Goal: Transaction & Acquisition: Purchase product/service

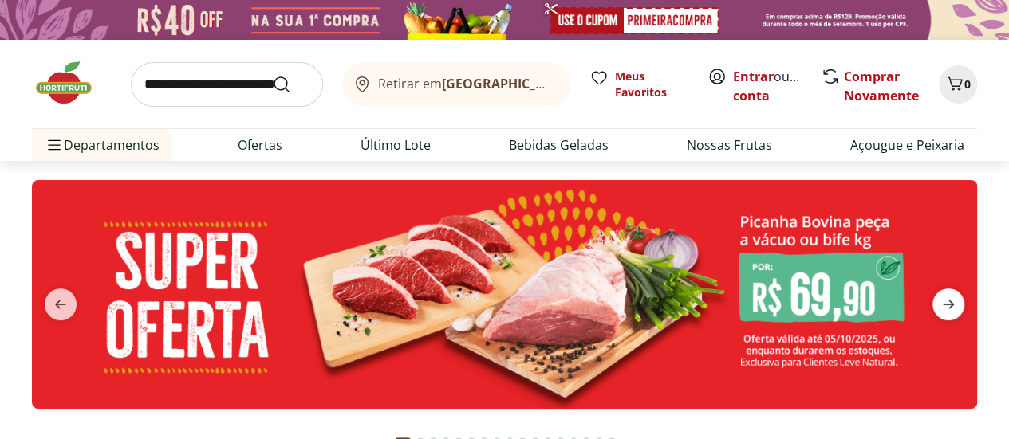
click at [962, 307] on span "next" at bounding box center [948, 305] width 32 height 32
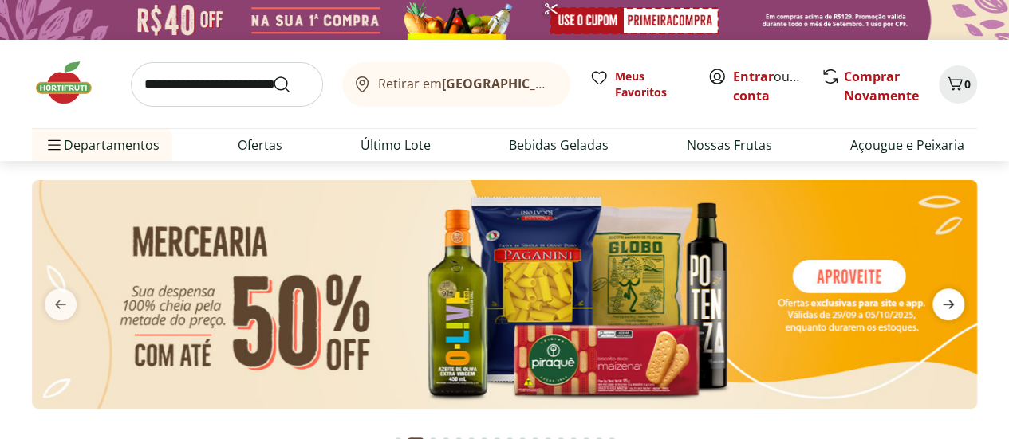
click at [962, 307] on span "next" at bounding box center [948, 305] width 32 height 32
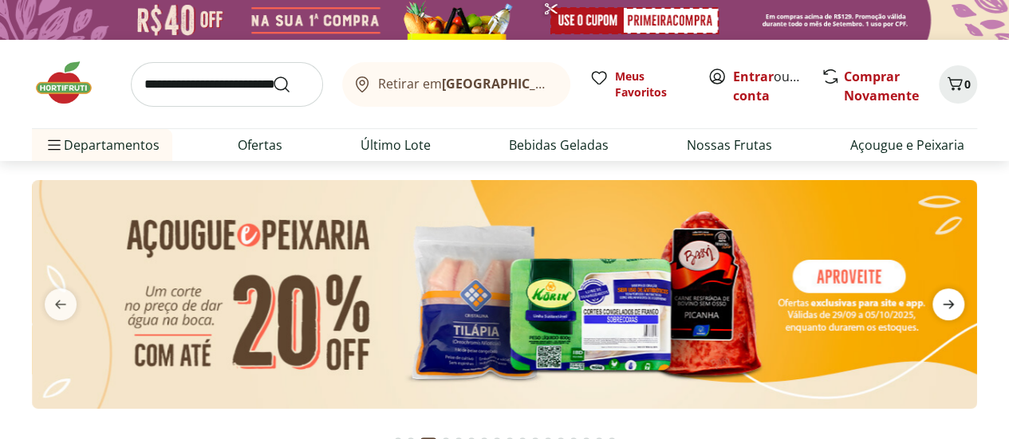
click at [962, 307] on span "next" at bounding box center [948, 305] width 32 height 32
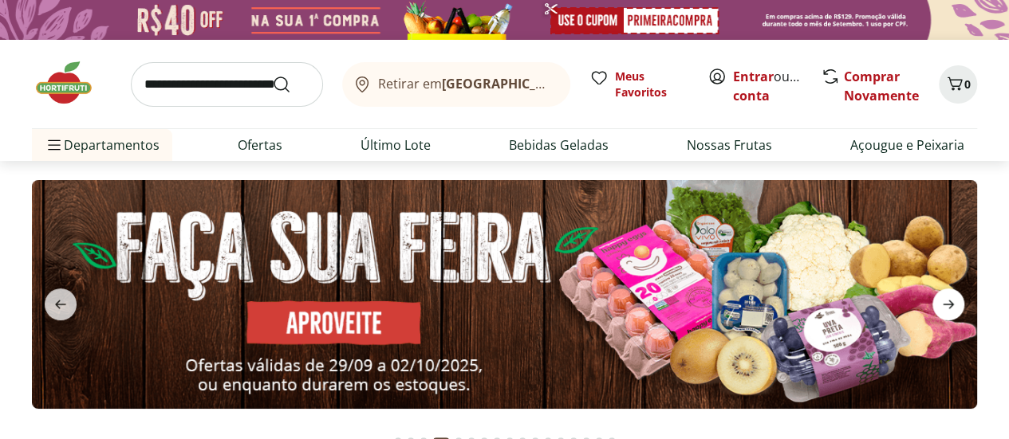
click at [962, 307] on span "next" at bounding box center [948, 305] width 32 height 32
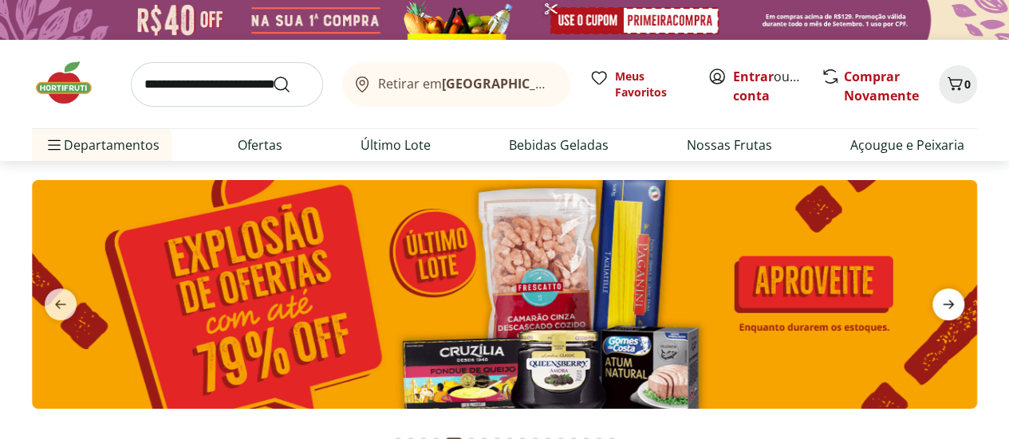
click at [948, 305] on icon "next" at bounding box center [948, 304] width 19 height 19
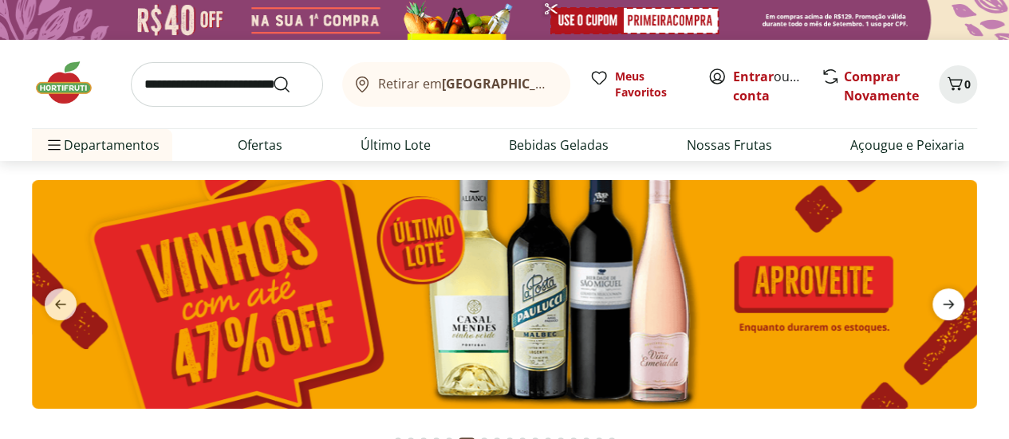
click at [947, 305] on icon "next" at bounding box center [948, 304] width 11 height 9
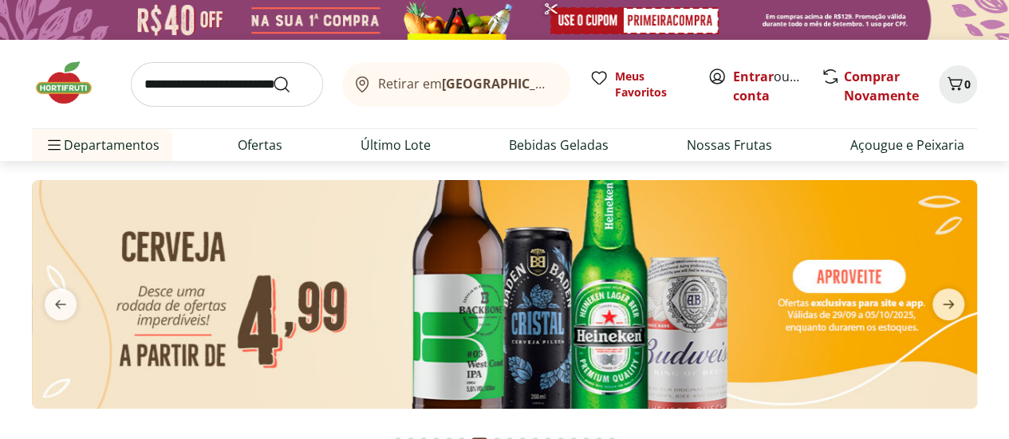
click at [8, 183] on section at bounding box center [504, 310] width 1009 height 299
click at [942, 296] on icon "next" at bounding box center [948, 304] width 19 height 19
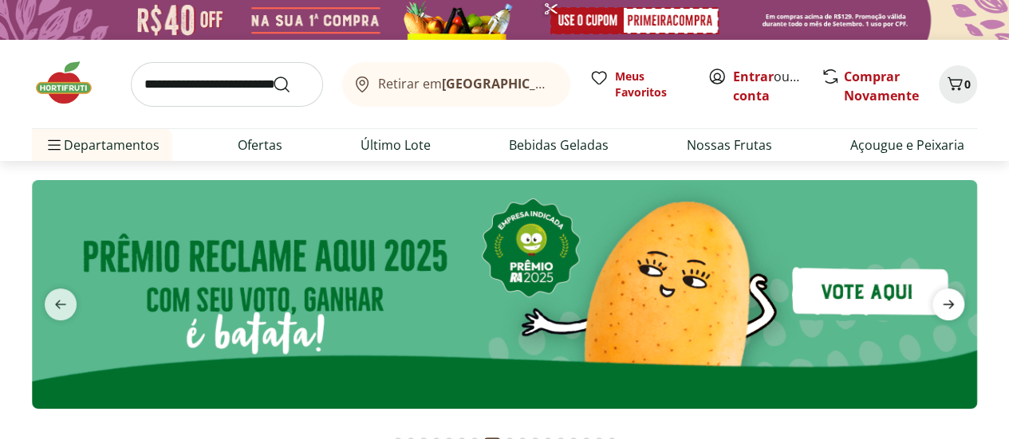
click at [942, 296] on icon "next" at bounding box center [948, 304] width 19 height 19
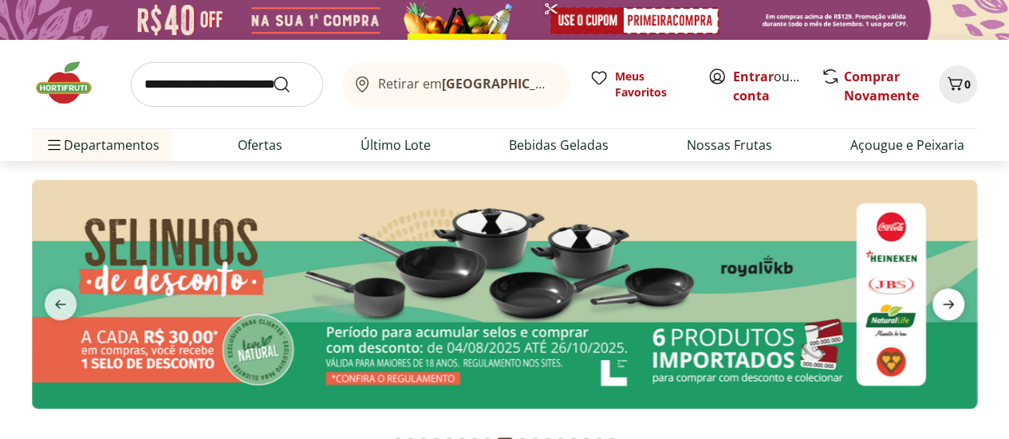
click at [942, 296] on icon "next" at bounding box center [948, 304] width 19 height 19
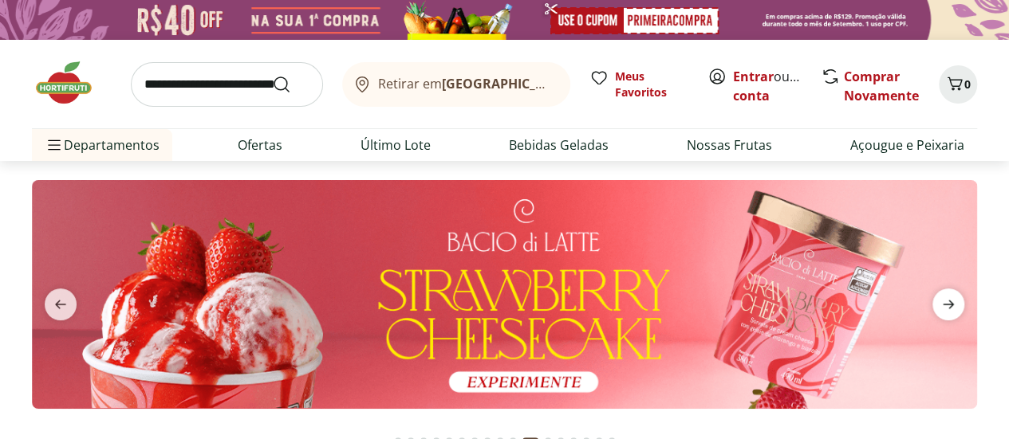
click at [944, 300] on icon "next" at bounding box center [948, 304] width 19 height 19
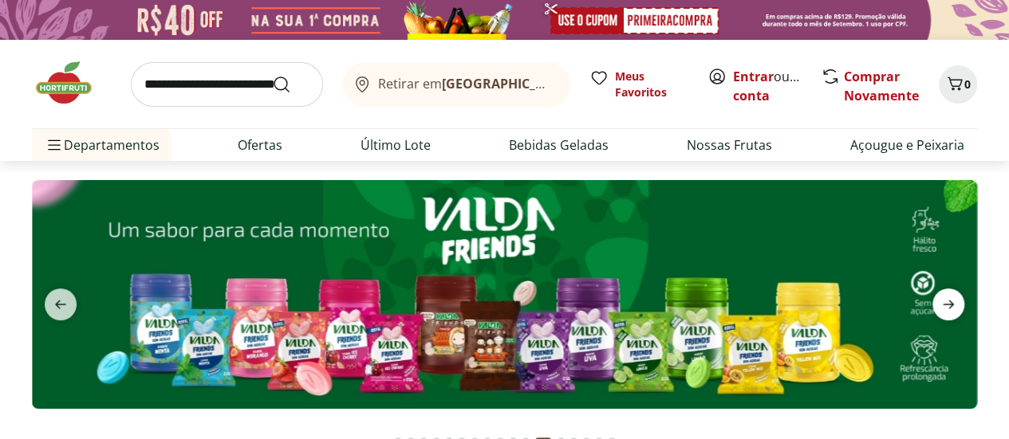
click at [944, 300] on icon "next" at bounding box center [948, 304] width 19 height 19
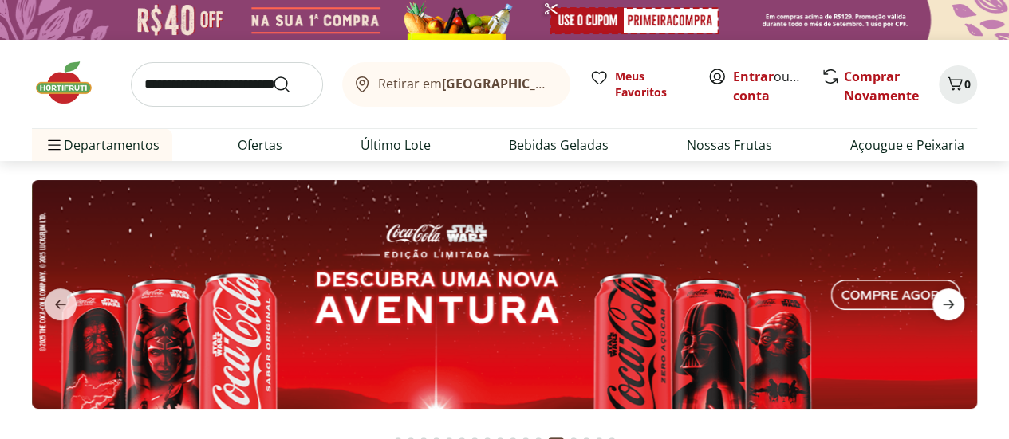
click at [944, 300] on icon "next" at bounding box center [948, 304] width 19 height 19
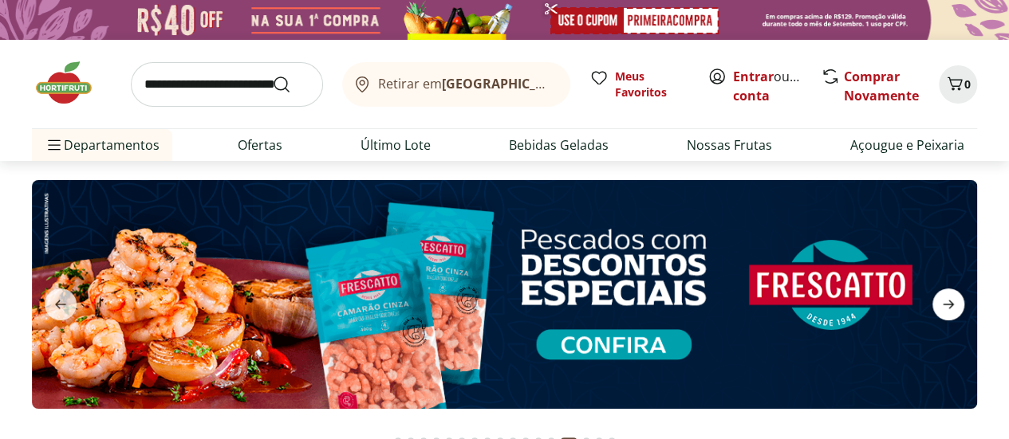
click at [947, 297] on icon "next" at bounding box center [948, 304] width 19 height 19
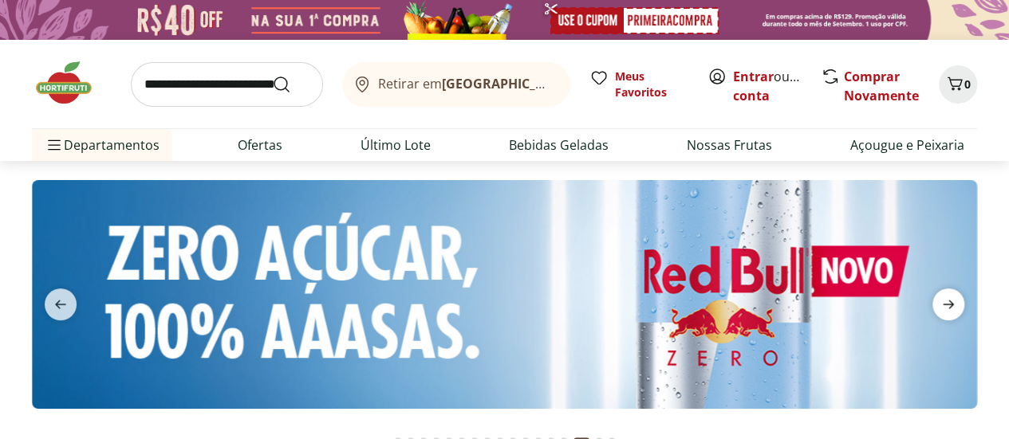
click at [947, 297] on icon "next" at bounding box center [948, 304] width 19 height 19
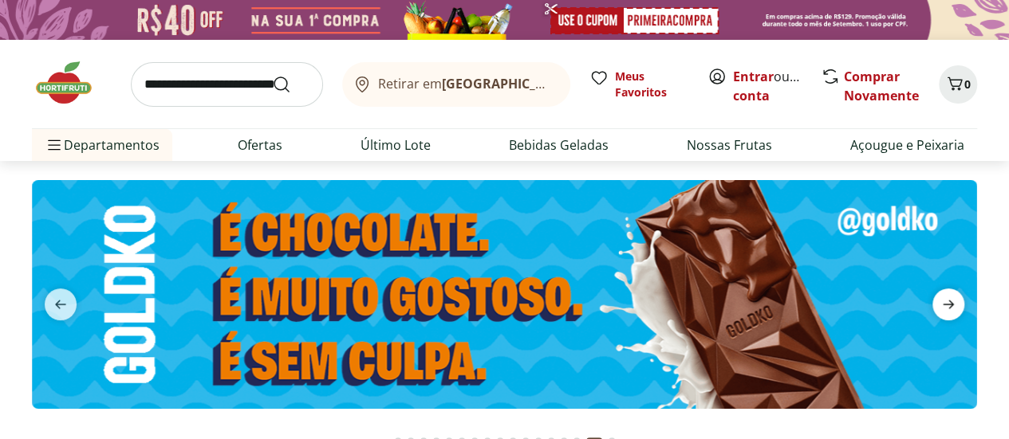
click at [947, 297] on icon "next" at bounding box center [948, 304] width 19 height 19
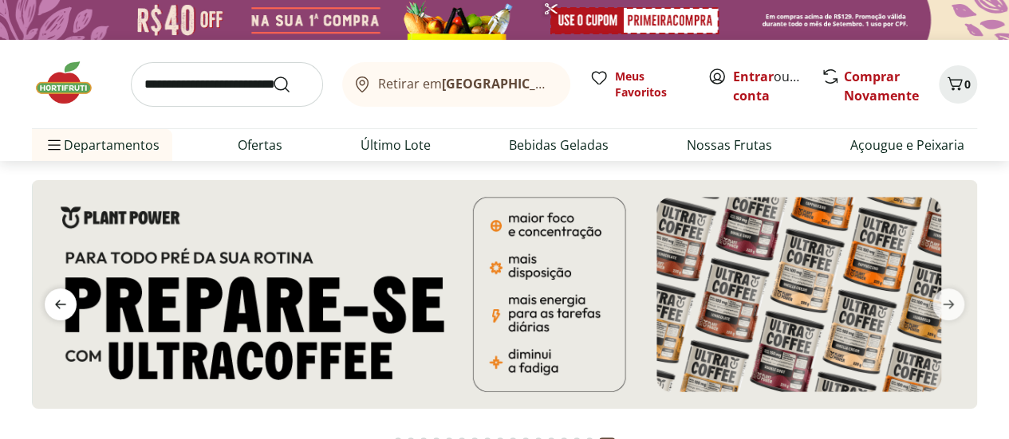
click at [63, 296] on icon "previous" at bounding box center [60, 304] width 19 height 19
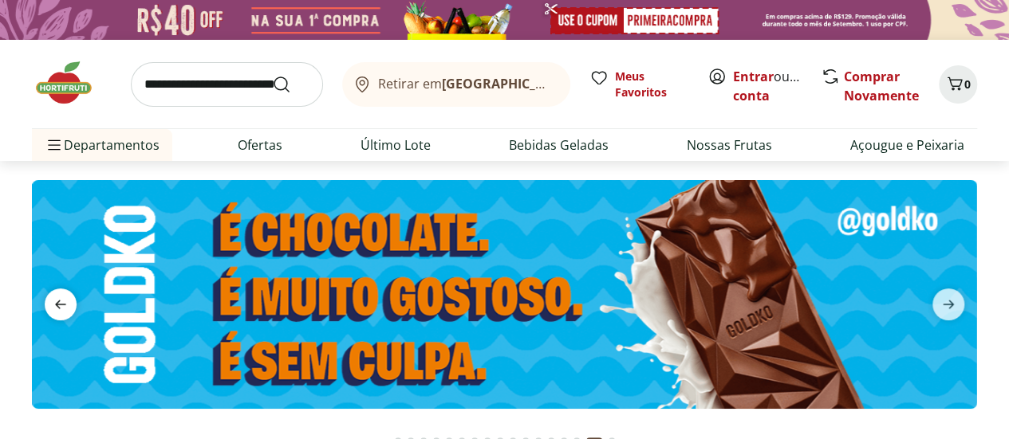
click at [63, 296] on icon "previous" at bounding box center [60, 304] width 19 height 19
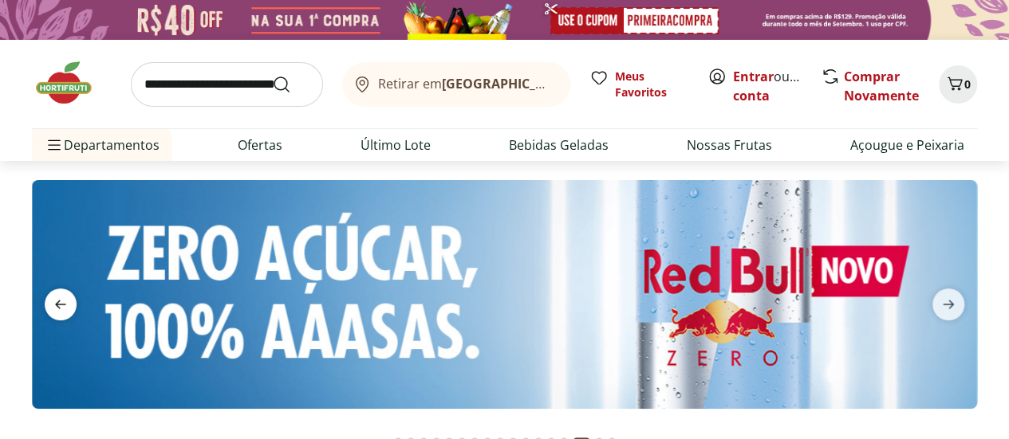
click at [63, 296] on icon "previous" at bounding box center [60, 304] width 19 height 19
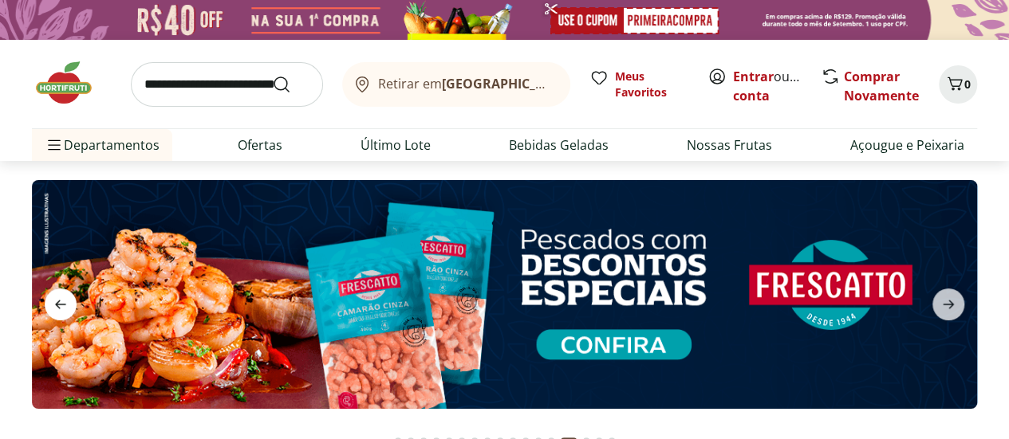
click at [63, 296] on icon "previous" at bounding box center [60, 304] width 19 height 19
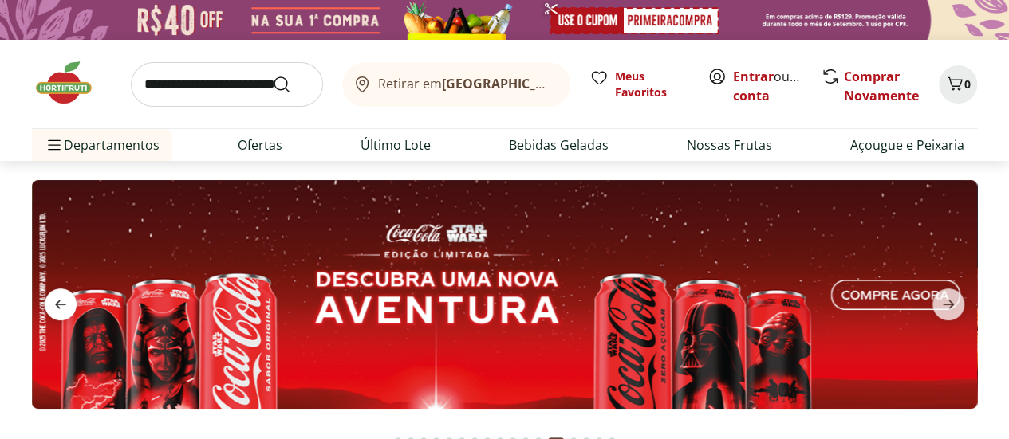
click at [63, 296] on icon "previous" at bounding box center [60, 304] width 19 height 19
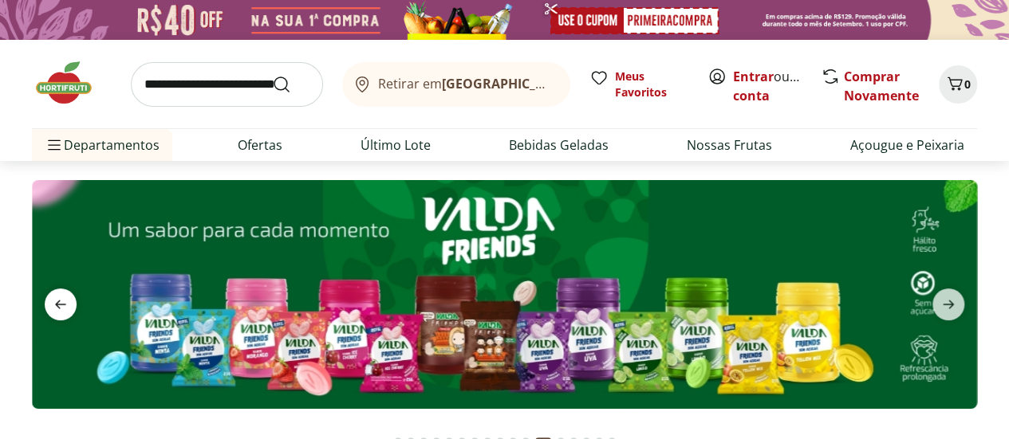
click at [63, 296] on icon "previous" at bounding box center [60, 304] width 19 height 19
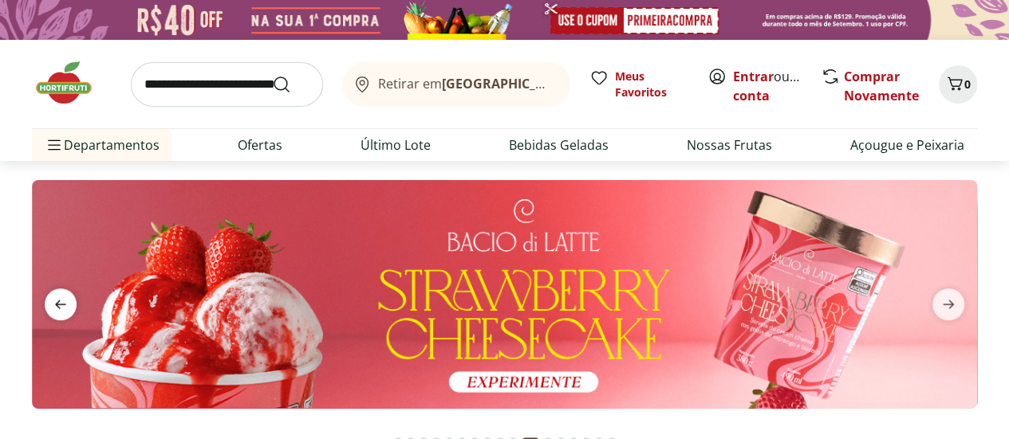
click at [63, 296] on icon "previous" at bounding box center [60, 304] width 19 height 19
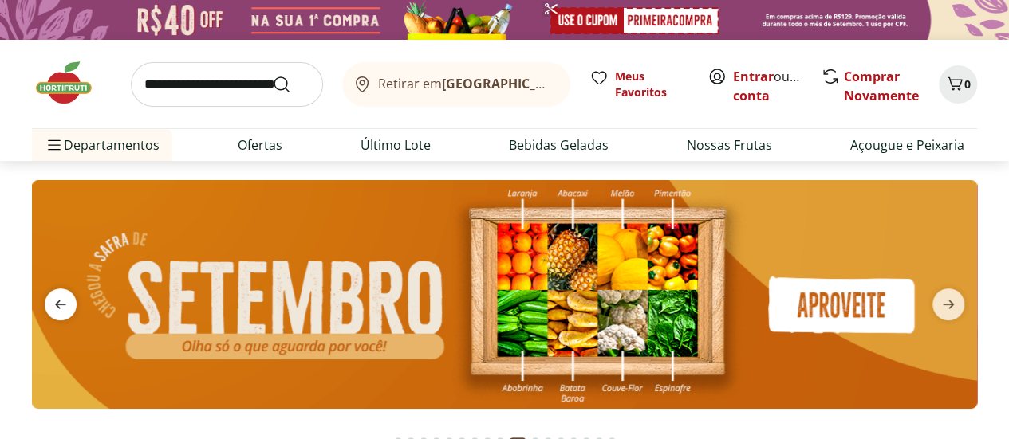
click at [63, 296] on icon "previous" at bounding box center [60, 304] width 19 height 19
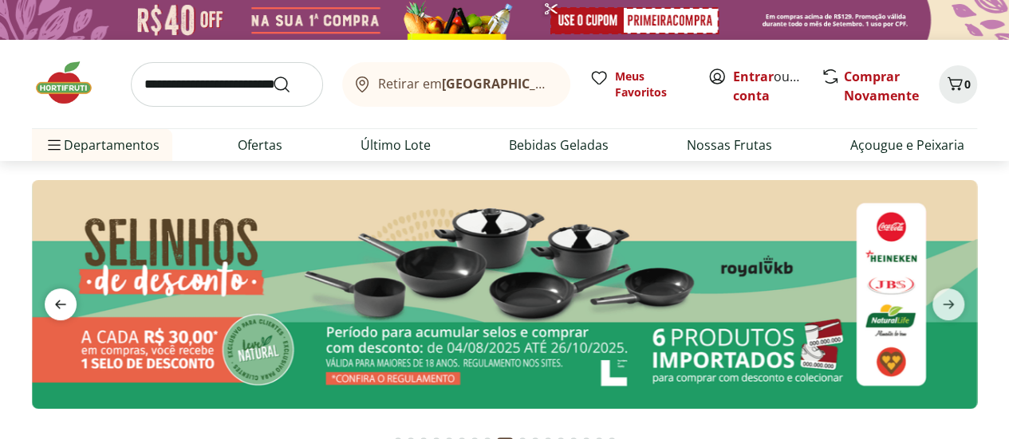
click at [63, 296] on icon "previous" at bounding box center [60, 304] width 19 height 19
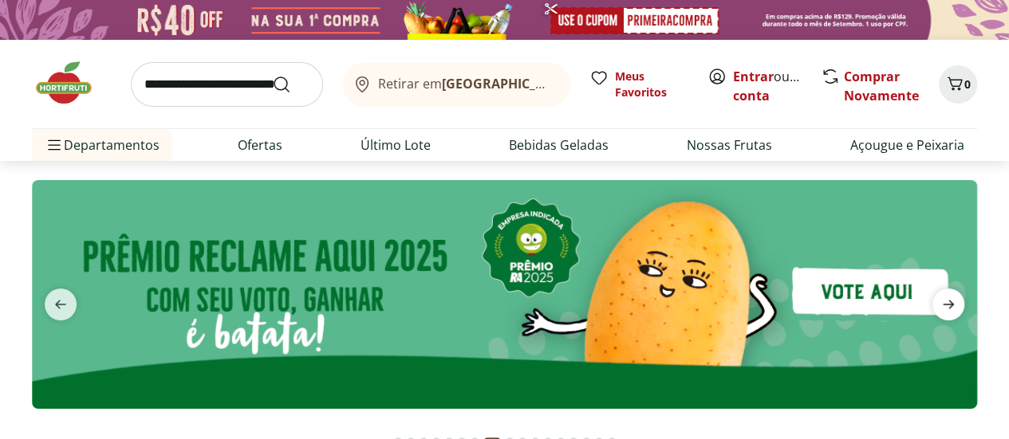
click at [947, 305] on icon "next" at bounding box center [948, 304] width 19 height 19
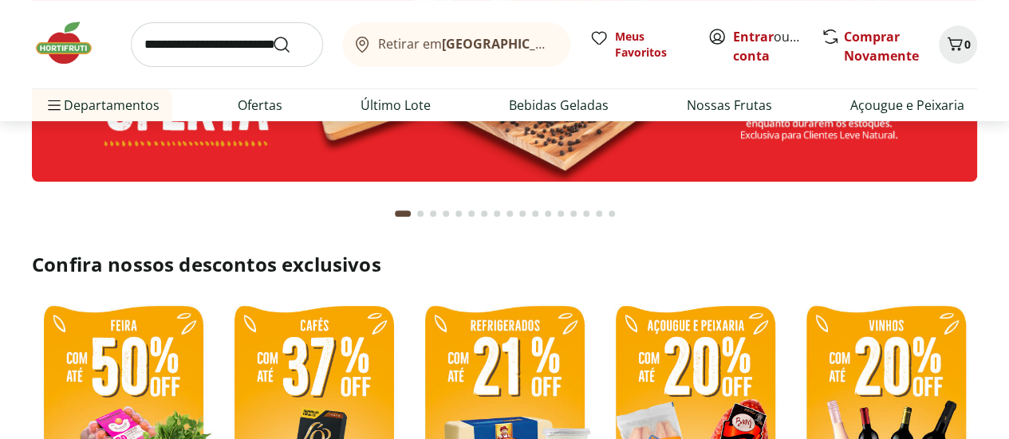
scroll to position [399, 0]
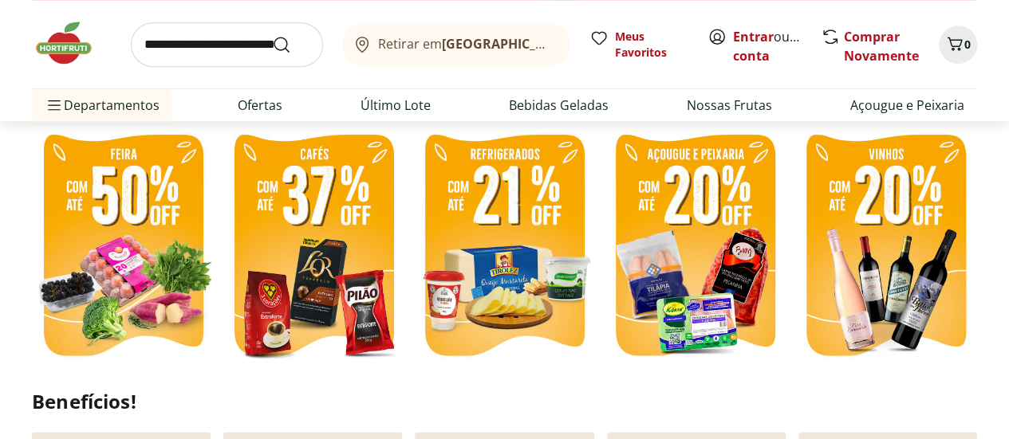
click at [169, 278] on img at bounding box center [123, 247] width 183 height 244
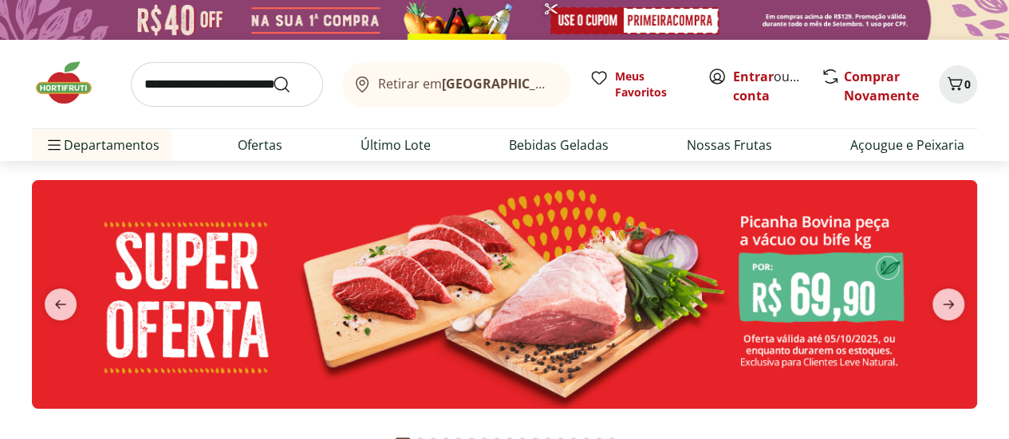
select select "**********"
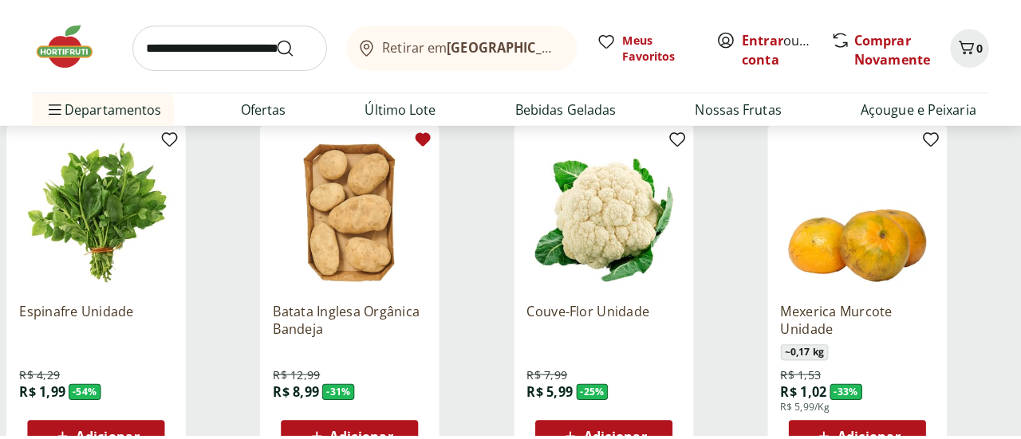
scroll to position [239, 0]
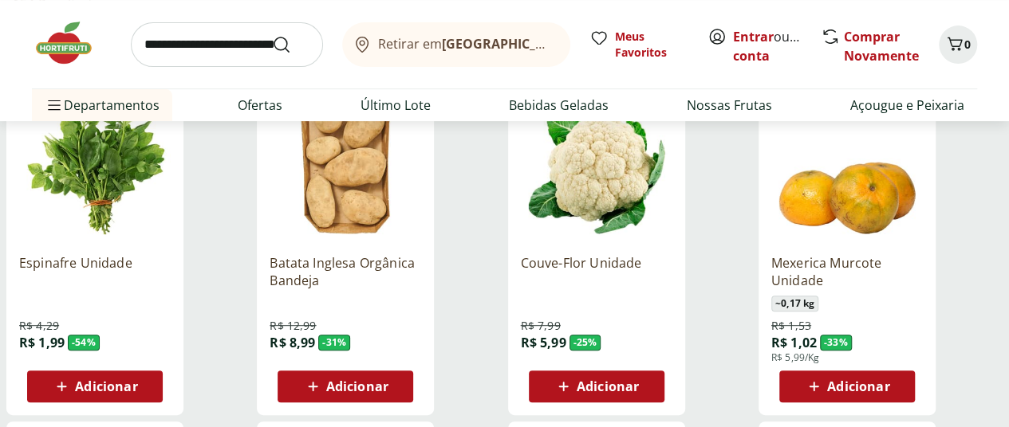
click at [889, 380] on span "Adicionar" at bounding box center [858, 386] width 62 height 13
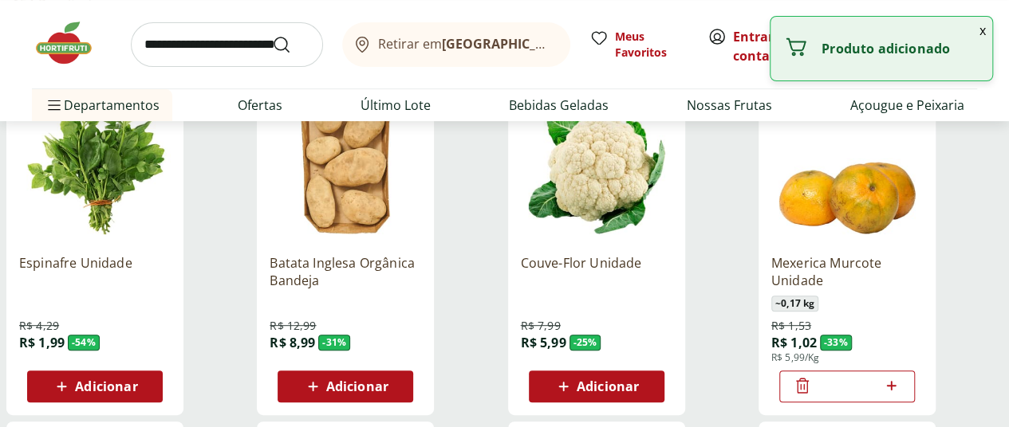
click at [884, 53] on p "Produto adicionado" at bounding box center [900, 49] width 158 height 16
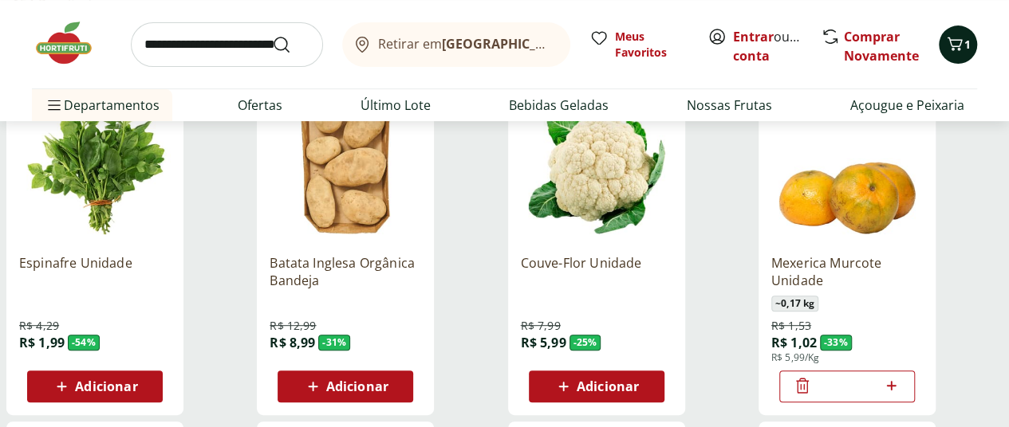
click at [974, 38] on button "1" at bounding box center [958, 45] width 38 height 38
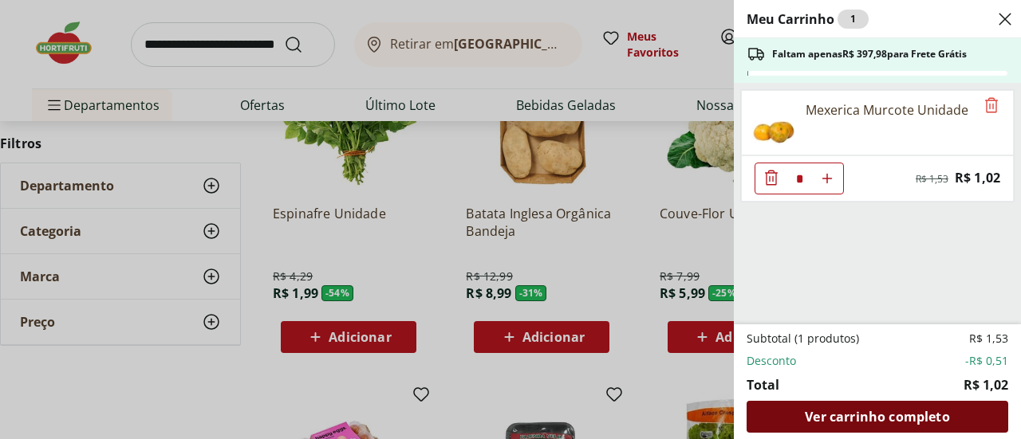
click at [877, 419] on span "Ver carrinho completo" at bounding box center [877, 417] width 144 height 13
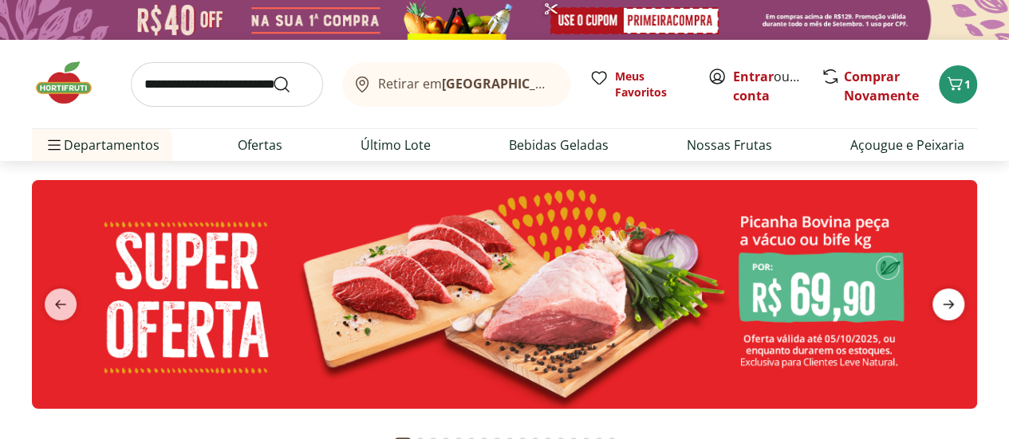
click at [951, 290] on span "next" at bounding box center [948, 305] width 32 height 32
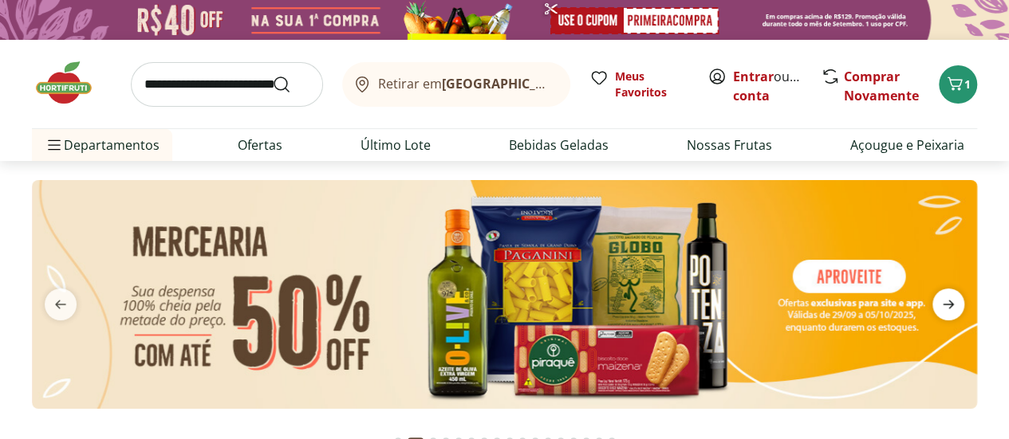
click at [951, 290] on span "next" at bounding box center [948, 305] width 32 height 32
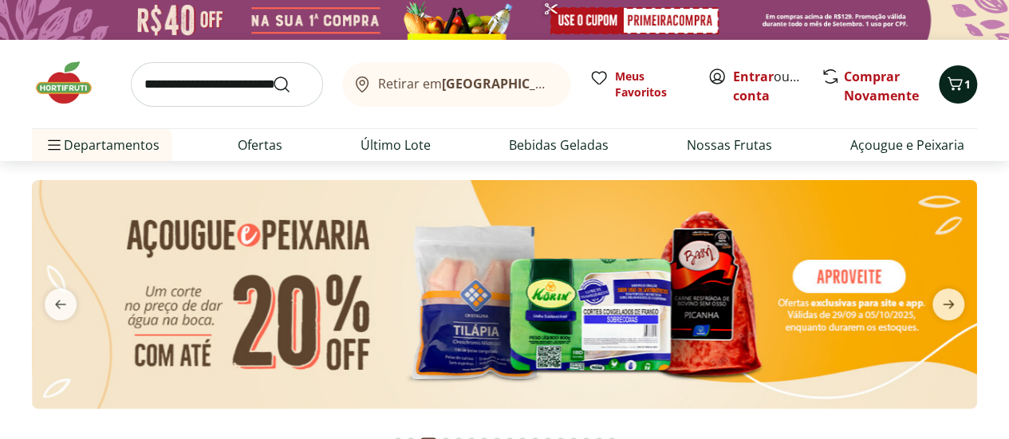
click at [964, 90] on span "1" at bounding box center [967, 84] width 6 height 15
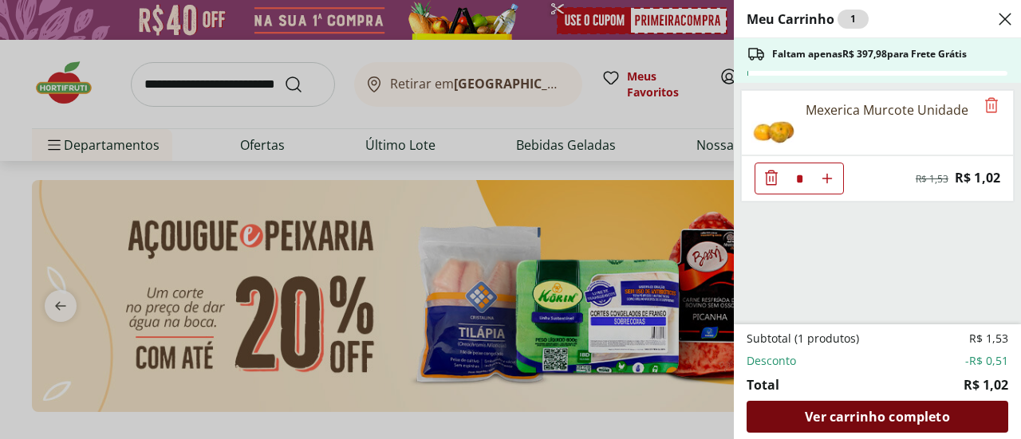
click at [872, 400] on div "Subtotal (1 produtos) R$ 1,53 Desconto -R$ 0,51 Total R$ 1,02 Ver carrinho comp…" at bounding box center [877, 382] width 262 height 102
